Goal: Find specific page/section: Find specific page/section

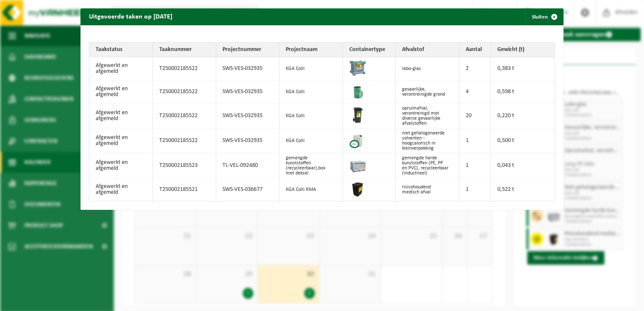
click at [550, 9] on span "button" at bounding box center [554, 16] width 17 height 17
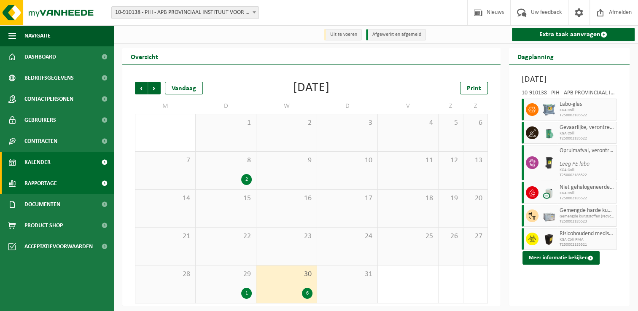
click at [62, 190] on link "Rapportage" at bounding box center [57, 183] width 114 height 21
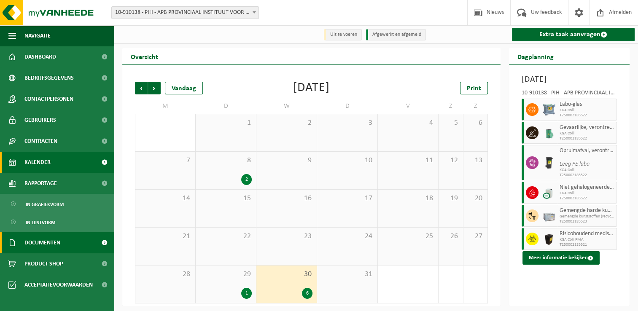
click at [56, 243] on span "Documenten" at bounding box center [42, 242] width 36 height 21
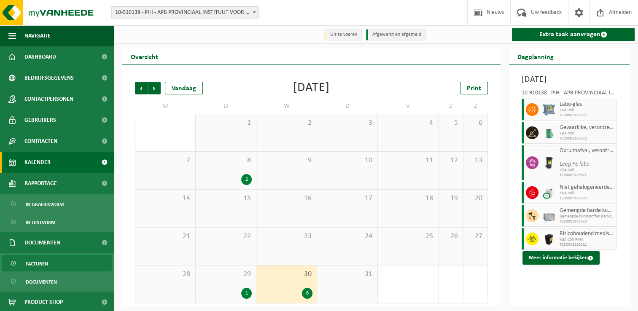
click at [73, 265] on link "Facturen" at bounding box center [57, 263] width 110 height 16
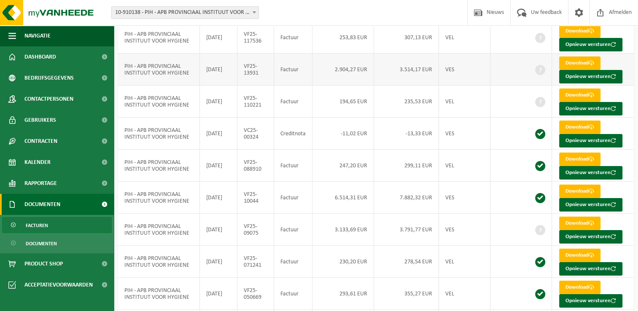
scroll to position [84, 0]
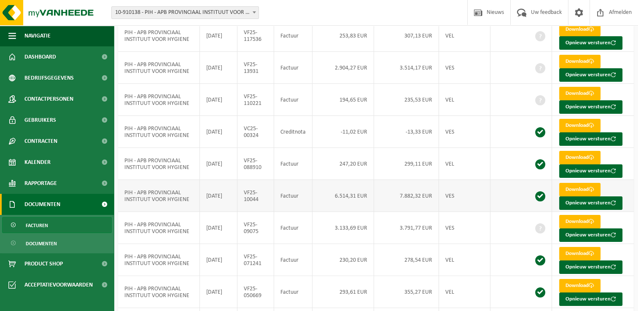
click at [464, 204] on td "VES" at bounding box center [464, 196] width 51 height 32
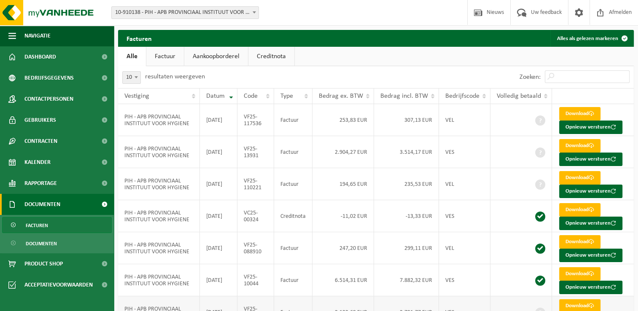
scroll to position [42, 0]
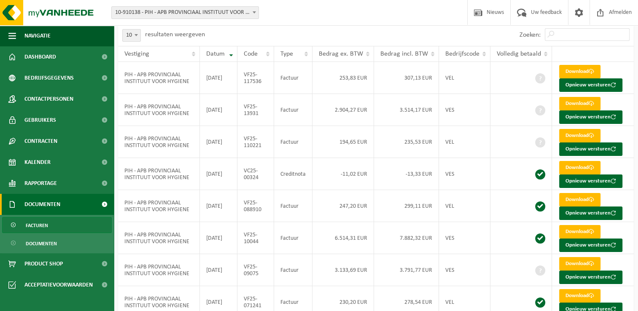
click at [326, 34] on div "10 25 50 100 10 resultaten weergeven" at bounding box center [247, 35] width 258 height 22
click at [43, 59] on span "Dashboard" at bounding box center [40, 56] width 32 height 21
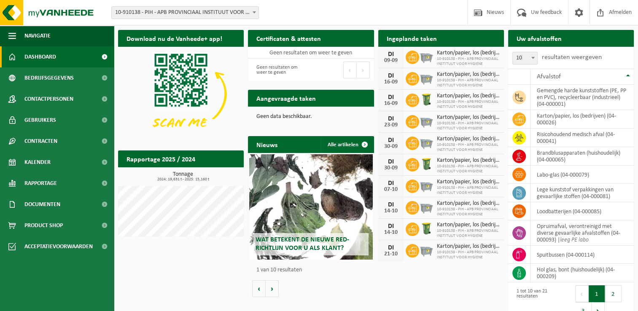
drag, startPoint x: 189, startPoint y: 299, endPoint x: 153, endPoint y: 248, distance: 63.2
click at [189, 299] on div "Download nu de Vanheede+ app! Verberg Certificaten & attesten Bekijk uw certifi…" at bounding box center [376, 176] width 520 height 300
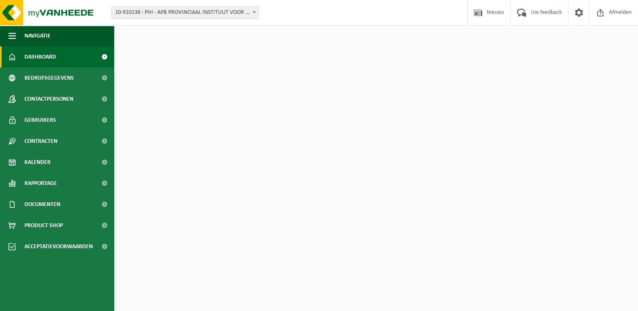
click at [168, 278] on div "Download nu de Vanheede+ app! Verberg Certificaten & attesten Bekijk uw certifi…" at bounding box center [376, 164] width 520 height 276
